Goal: Use online tool/utility: Utilize a website feature to perform a specific function

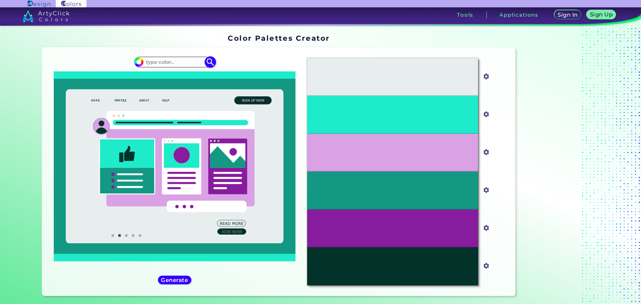
click at [185, 63] on input at bounding box center [175, 61] width 62 height 9
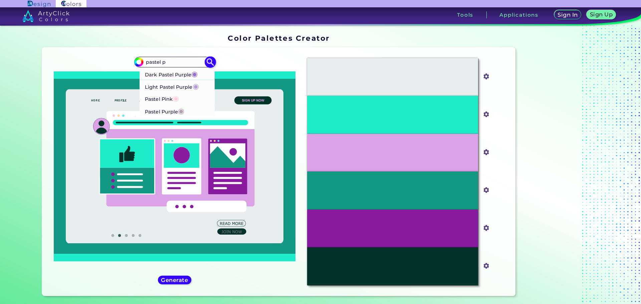
type input "pastel p"
click at [164, 96] on p "Pastel Pink ◉" at bounding box center [162, 98] width 34 height 12
type input "#ffd1dc"
type input "#FFD1DC"
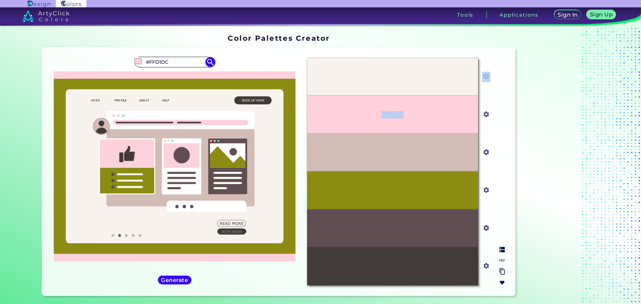
drag, startPoint x: 420, startPoint y: 103, endPoint x: 421, endPoint y: 80, distance: 23.1
click at [421, 80] on div "#F8F2EF #f8f2ef #FFD1DC #ffd1dc #D3BCB5 #d3bcb5 #8C8C12 #8c8c12 #604E53 #604e53…" at bounding box center [406, 172] width 208 height 238
click at [519, 99] on ins at bounding box center [559, 167] width 83 height 270
click at [486, 76] on input "#f8f2ef" at bounding box center [485, 76] width 8 height 8
click at [513, 191] on div "Oops - something went wrong. Please try again. #F8F2EF #f8f2ef #FFD1DC #ffd1dc …" at bounding box center [279, 171] width 474 height 249
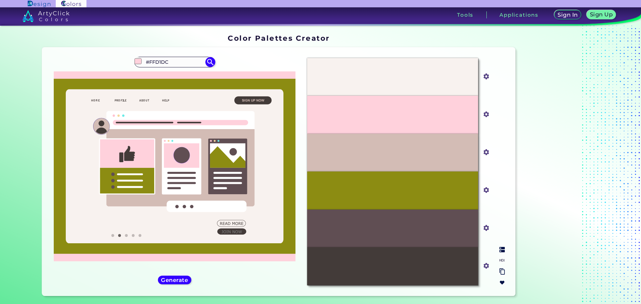
click at [485, 116] on input "#ffd1dc" at bounding box center [485, 114] width 8 height 8
type input "#ce506d"
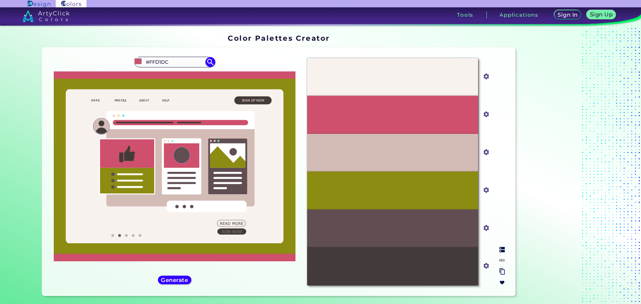
click at [486, 116] on input "#ce506d" at bounding box center [485, 114] width 8 height 8
type input "#f28da4"
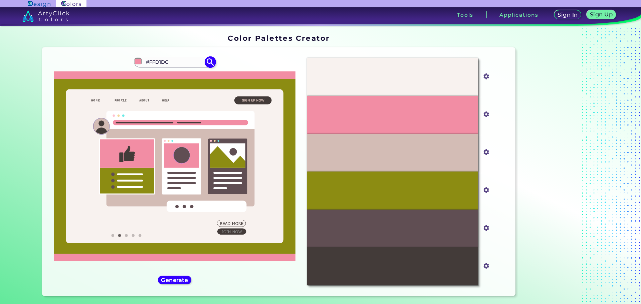
click at [151, 61] on input "#FFD1DC" at bounding box center [175, 61] width 62 height 9
click at [481, 112] on input "#f28da4" at bounding box center [485, 114] width 8 height 8
type input "#cb8092"
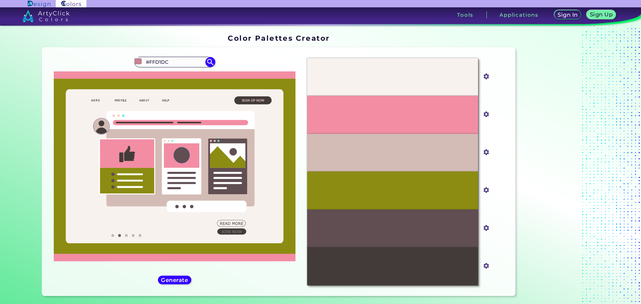
click at [526, 96] on ins at bounding box center [559, 167] width 83 height 270
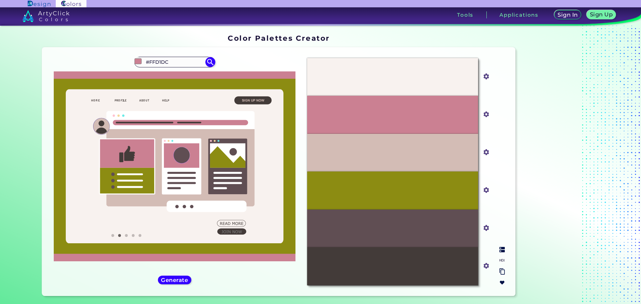
click at [489, 116] on div "#cb8092" at bounding box center [486, 115] width 10 height 11
click at [483, 116] on input "#cb8092" at bounding box center [485, 114] width 8 height 8
type input "#e8a6b5"
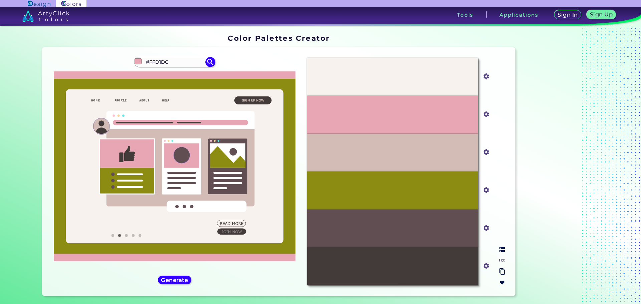
click at [484, 120] on div "#e8a6b5" at bounding box center [486, 115] width 16 height 38
click at [485, 78] on input "#f8f2ef" at bounding box center [485, 76] width 8 height 8
type input "#efbedd"
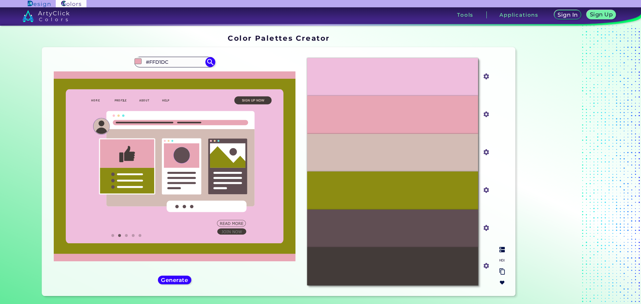
click at [484, 80] on input "#efbedd" at bounding box center [485, 76] width 8 height 8
type input "#c892b5"
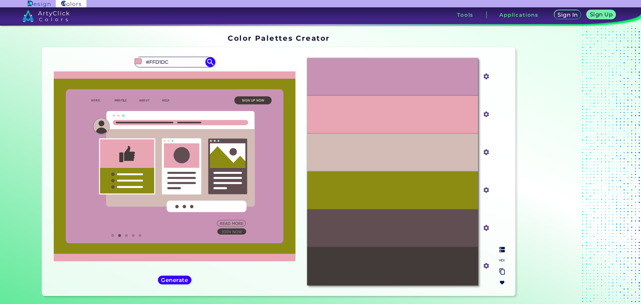
click at [394, 86] on div "#C892B5" at bounding box center [392, 77] width 171 height 38
click at [163, 278] on h5 "Generate" at bounding box center [175, 279] width 24 height 5
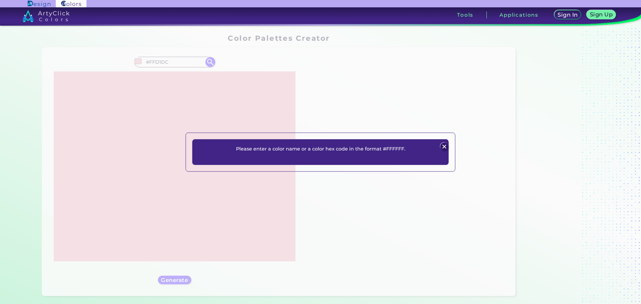
click at [446, 146] on img at bounding box center [444, 147] width 8 height 8
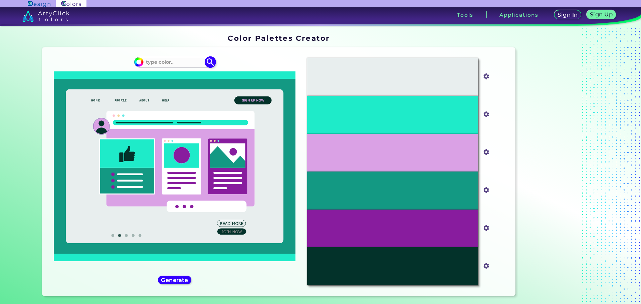
click at [177, 63] on input at bounding box center [175, 61] width 62 height 9
type input "pastel pi"
click at [184, 73] on li "Pastel Pink ◉" at bounding box center [177, 74] width 75 height 12
type input "#ffd1dc"
type input "#FFD1DC"
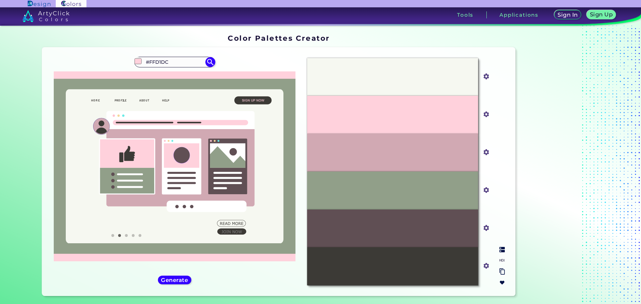
click at [426, 155] on div "#D1A9B3" at bounding box center [392, 153] width 171 height 38
click at [486, 153] on input "#d1a9b3" at bounding box center [485, 152] width 8 height 8
type input "#e2acb9"
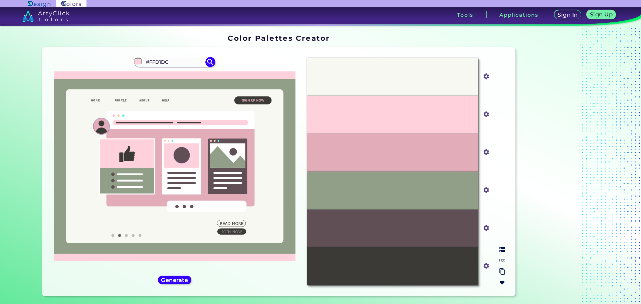
click at [456, 157] on div "#E2ACB9" at bounding box center [392, 153] width 171 height 38
click at [439, 153] on div "#E2ACB9" at bounding box center [392, 153] width 171 height 38
drag, startPoint x: 375, startPoint y: 153, endPoint x: 375, endPoint y: 135, distance: 18.7
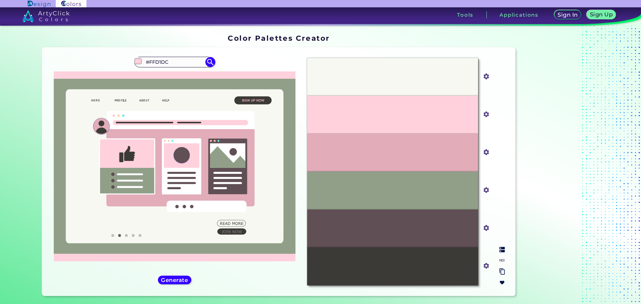
click at [375, 135] on div "#E2ACB9" at bounding box center [392, 153] width 171 height 38
click at [373, 154] on div "#E2ACB9" at bounding box center [392, 153] width 171 height 38
click at [452, 109] on div "#FFD1DC" at bounding box center [392, 115] width 171 height 38
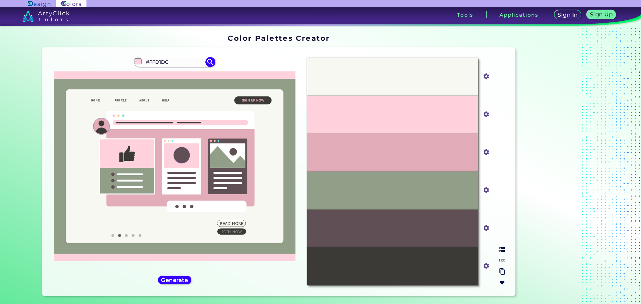
click at [415, 115] on div "#FFD1DC" at bounding box center [392, 115] width 171 height 38
click at [393, 108] on div "#FFD1DC" at bounding box center [392, 115] width 171 height 38
click at [393, 112] on div "#FFD1DC" at bounding box center [392, 115] width 171 height 38
copy p "FFD1DC"
click at [393, 266] on p "#3C3A36" at bounding box center [393, 266] width 20 height 7
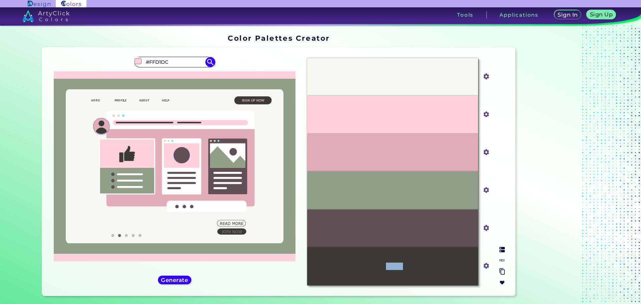
click at [393, 266] on p "#3C3A36" at bounding box center [393, 266] width 20 height 7
click at [386, 232] on p "#604F54" at bounding box center [392, 228] width 21 height 7
click at [403, 192] on div "#919F89" at bounding box center [392, 191] width 171 height 38
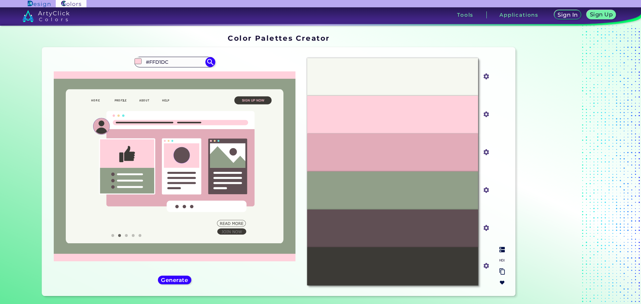
click at [403, 192] on div "#919F89" at bounding box center [392, 191] width 171 height 38
copy p "#919F89"
click at [387, 191] on p "#919F89" at bounding box center [393, 190] width 20 height 7
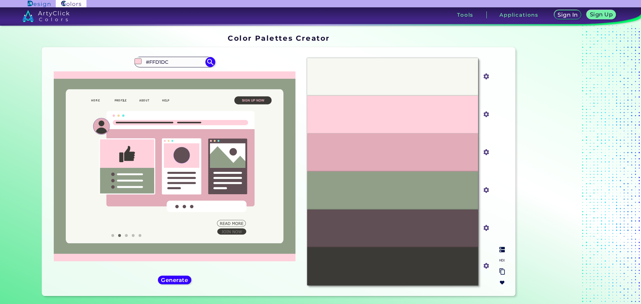
click at [414, 88] on div "#F6F8F1" at bounding box center [392, 77] width 171 height 38
click at [394, 73] on div "#F6F8F1" at bounding box center [392, 77] width 171 height 38
copy p "F6F8F1"
click at [401, 189] on p "#919F89" at bounding box center [393, 190] width 20 height 7
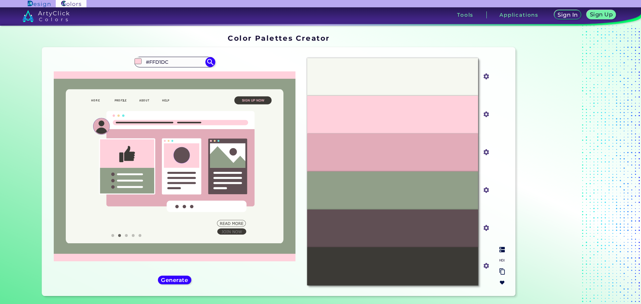
click at [391, 195] on div "#919F89" at bounding box center [392, 191] width 171 height 38
click at [392, 192] on p "#919F89" at bounding box center [393, 190] width 20 height 7
click at [392, 189] on p "#919F89" at bounding box center [393, 190] width 20 height 7
copy p "919F89"
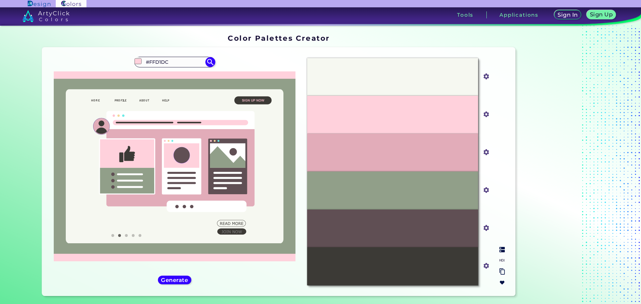
drag, startPoint x: 397, startPoint y: 113, endPoint x: 403, endPoint y: 113, distance: 6.0
click at [397, 113] on p "#FFD1DC" at bounding box center [393, 114] width 22 height 7
click at [403, 113] on div "#FFD1DC" at bounding box center [392, 115] width 171 height 38
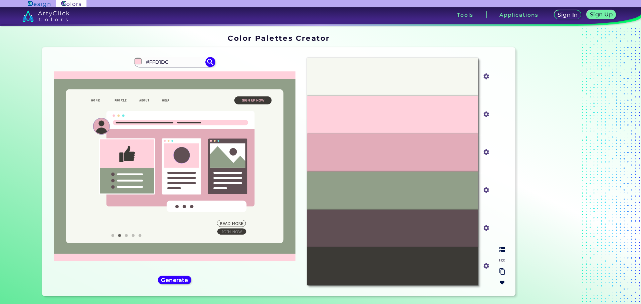
click at [401, 78] on p "#F6F8F1" at bounding box center [393, 76] width 20 height 7
click at [395, 77] on p "#F6F8F1" at bounding box center [393, 76] width 20 height 7
click at [394, 77] on p "#F6F8F1" at bounding box center [393, 76] width 20 height 7
click at [383, 152] on p "#E2ACB9" at bounding box center [393, 152] width 22 height 7
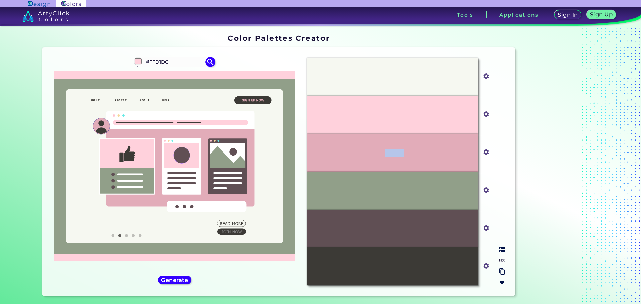
click at [383, 152] on p "#E2ACB9" at bounding box center [393, 152] width 22 height 7
copy p "E2ACB9"
click at [395, 74] on p "#F6F8F1" at bounding box center [393, 76] width 20 height 7
copy p "F6F8F1"
